Goal: Task Accomplishment & Management: Use online tool/utility

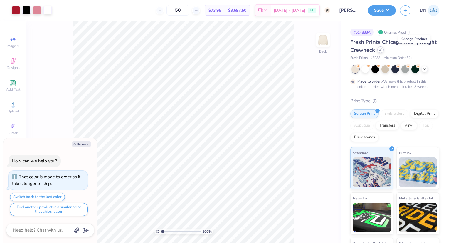
click at [382, 49] on icon at bounding box center [380, 49] width 3 height 3
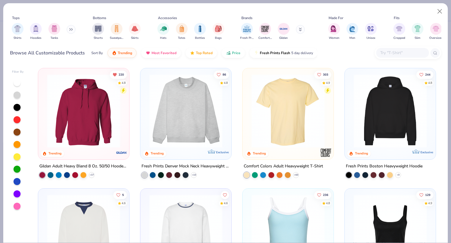
scroll to position [56, 0]
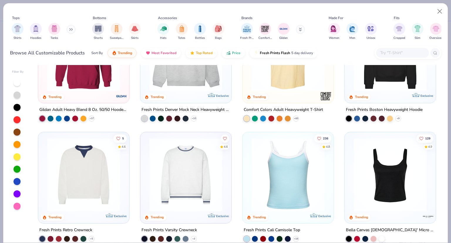
click at [170, 171] on img at bounding box center [185, 174] width 79 height 73
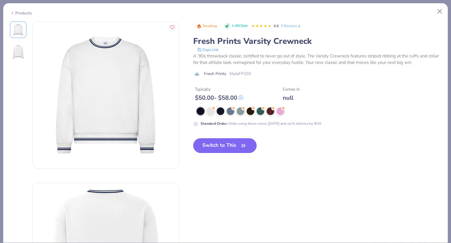
click at [215, 148] on button "Switch to This" at bounding box center [225, 145] width 64 height 15
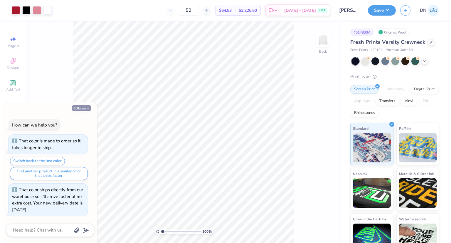
click at [88, 107] on icon "button" at bounding box center [88, 109] width 4 height 4
type textarea "x"
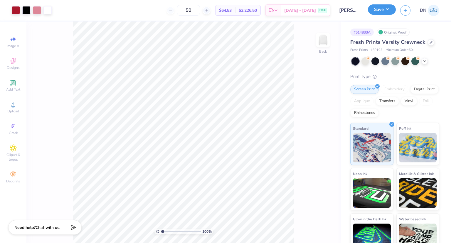
click at [383, 13] on button "Save" at bounding box center [382, 9] width 28 height 10
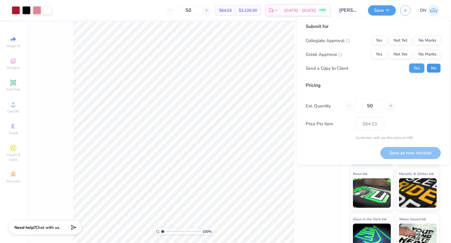
click at [432, 66] on button "No" at bounding box center [434, 67] width 14 height 9
click at [383, 51] on button "Yes" at bounding box center [379, 54] width 15 height 9
click at [424, 41] on button "No Marks" at bounding box center [427, 40] width 27 height 9
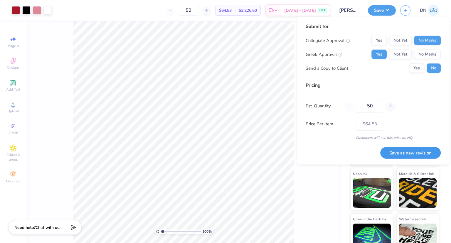
click at [397, 152] on button "Save as new revision" at bounding box center [410, 153] width 61 height 12
type input "$64.53"
